Goal: Contribute content

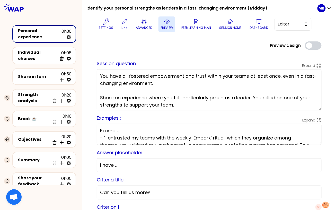
click at [168, 21] on icon at bounding box center [167, 22] width 6 height 6
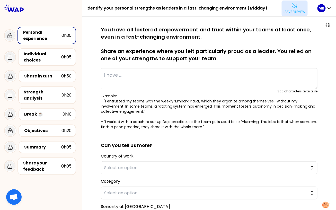
type textarea "I succed to build a task force of 10 people ( Ing. / Tech / Mgrs) in august to …"
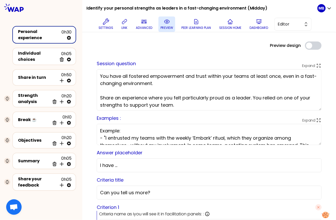
click at [163, 22] on button "preview" at bounding box center [167, 23] width 17 height 15
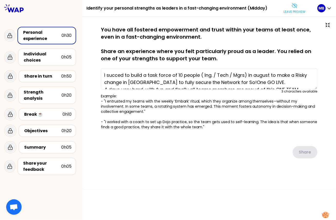
type textarea "I succed to build a task force of 10 people ( Ing. / Tech / Mgrs) in august to …"
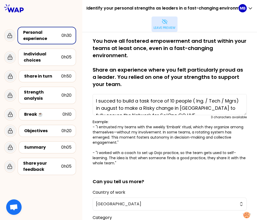
click at [168, 21] on button "Leave preview" at bounding box center [165, 23] width 26 height 15
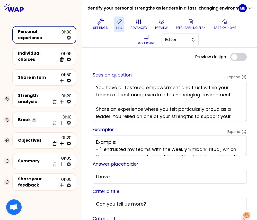
click at [119, 24] on icon at bounding box center [119, 22] width 6 height 6
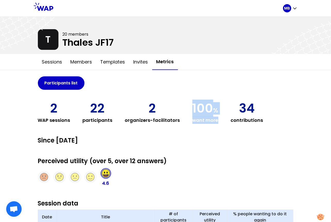
drag, startPoint x: 188, startPoint y: 105, endPoint x: 219, endPoint y: 119, distance: 34.0
click at [219, 119] on div "2 WAP sessions 22 participants 2 organizers-facilitators 100 % want more 34 con…" at bounding box center [166, 113] width 256 height 22
click at [183, 147] on div "Participants list 2 WAP sessions 22 participants 2 organizers-facilitators 100 …" at bounding box center [166, 194] width 256 height 236
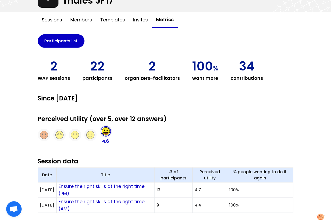
scroll to position [41, 0]
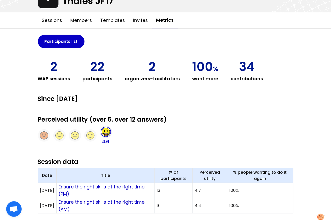
click at [212, 125] on div "Perceived utility (over 5, over 12 answers) 4.6" at bounding box center [166, 130] width 256 height 30
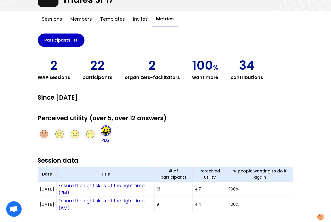
scroll to position [43, 0]
